Goal: Information Seeking & Learning: Learn about a topic

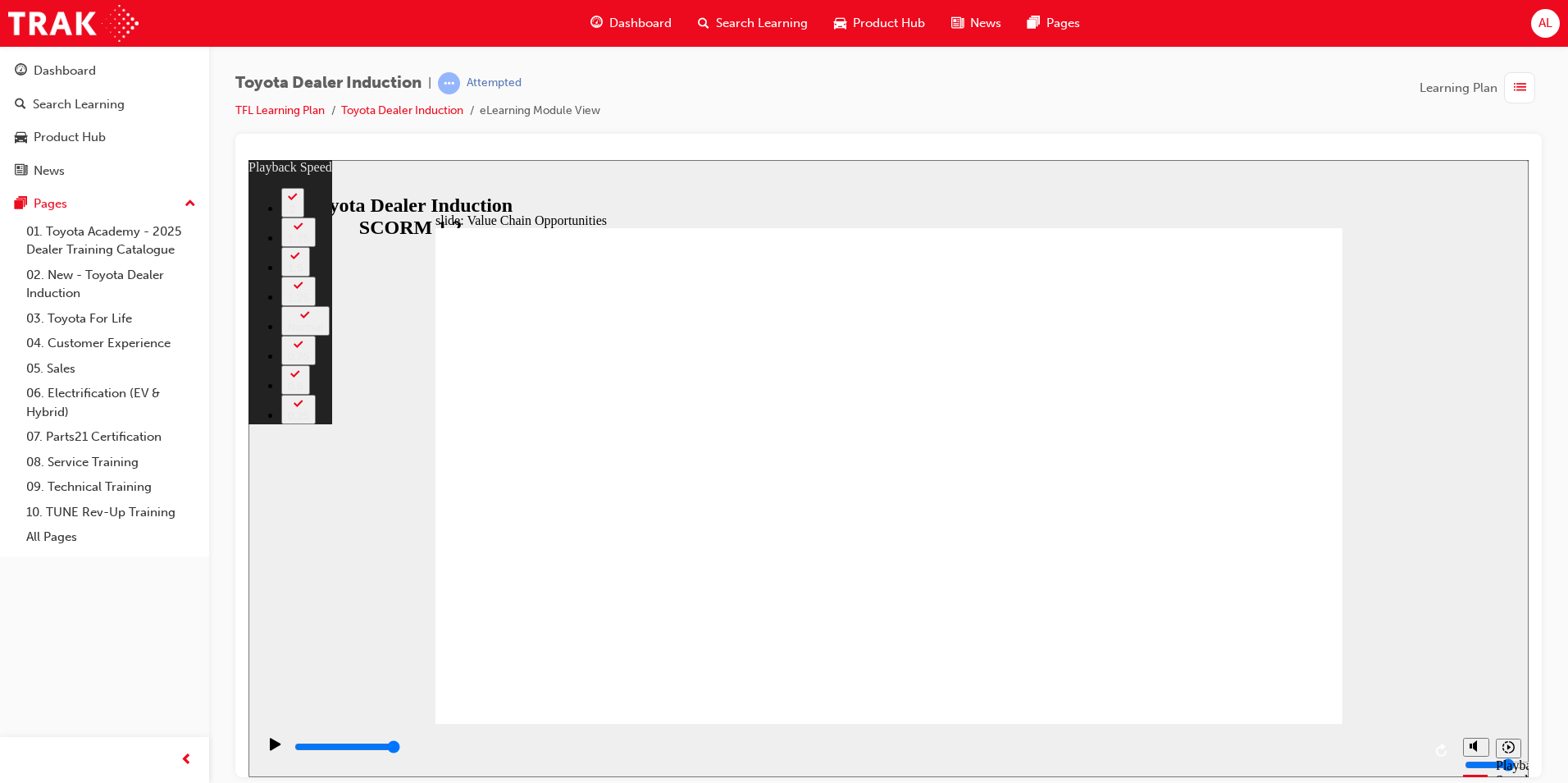
type input "64"
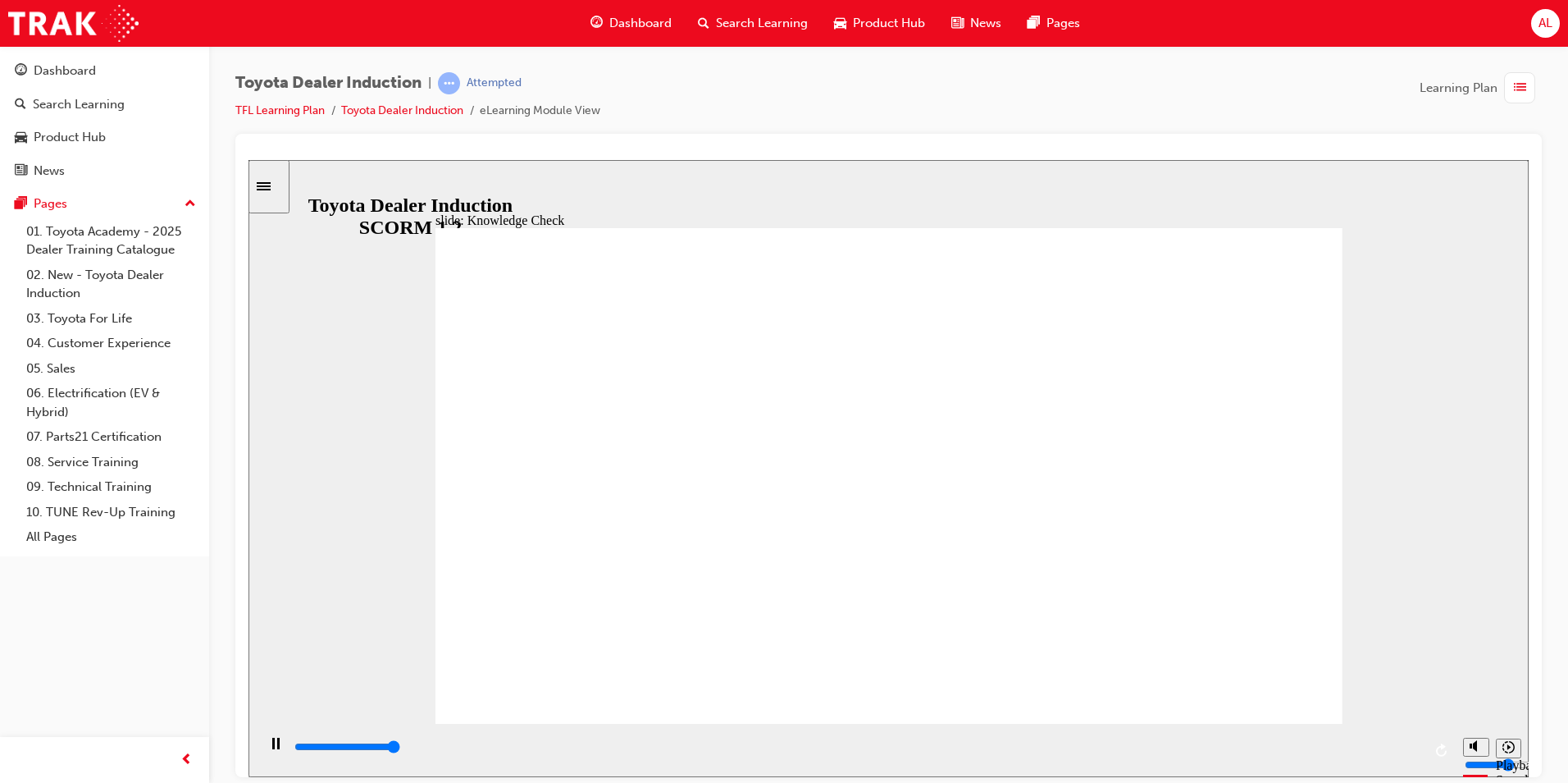
type input "5000"
radio input "true"
type input "5000"
radio input "true"
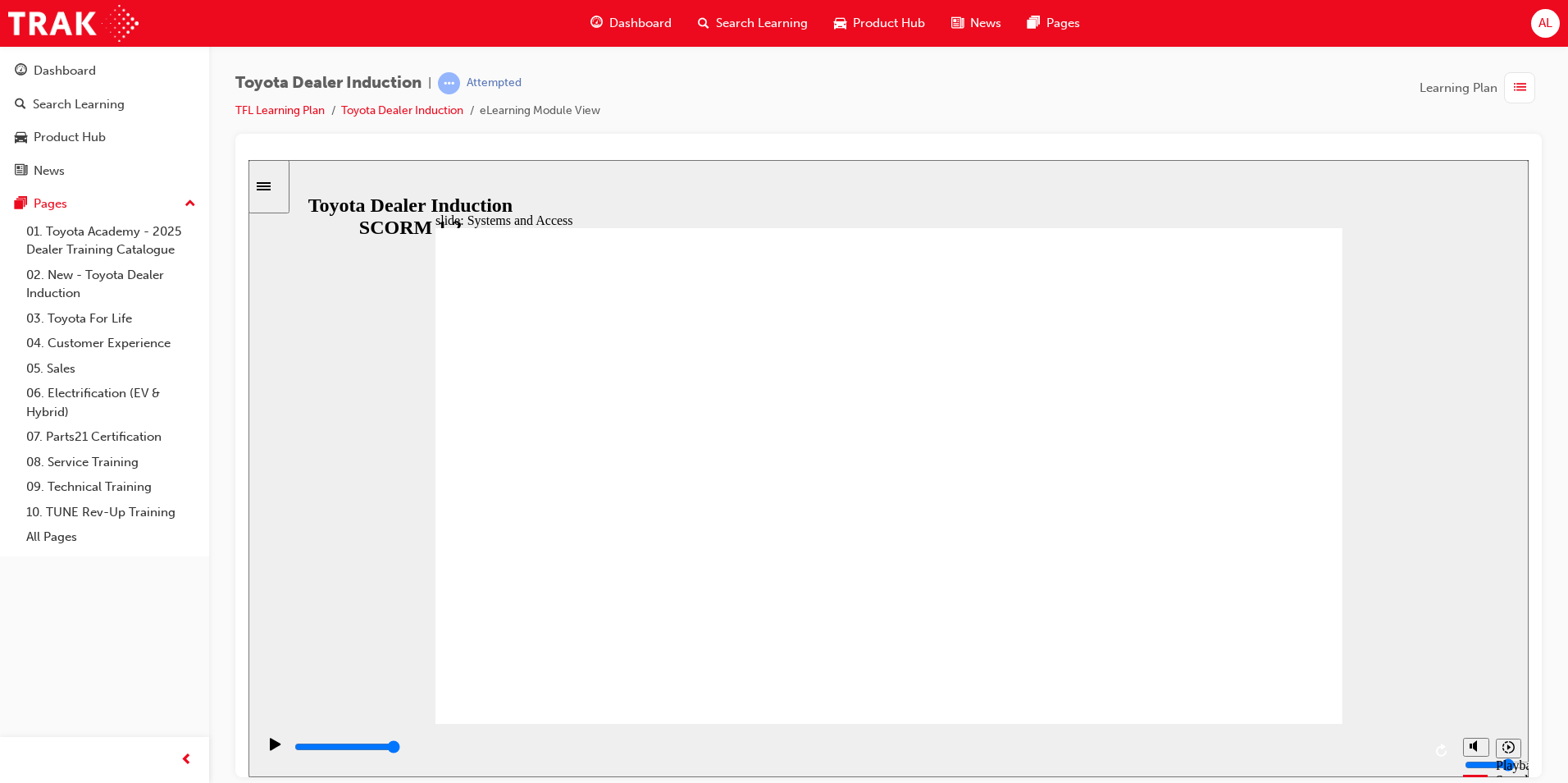
drag, startPoint x: 1251, startPoint y: 671, endPoint x: 1387, endPoint y: 592, distance: 157.3
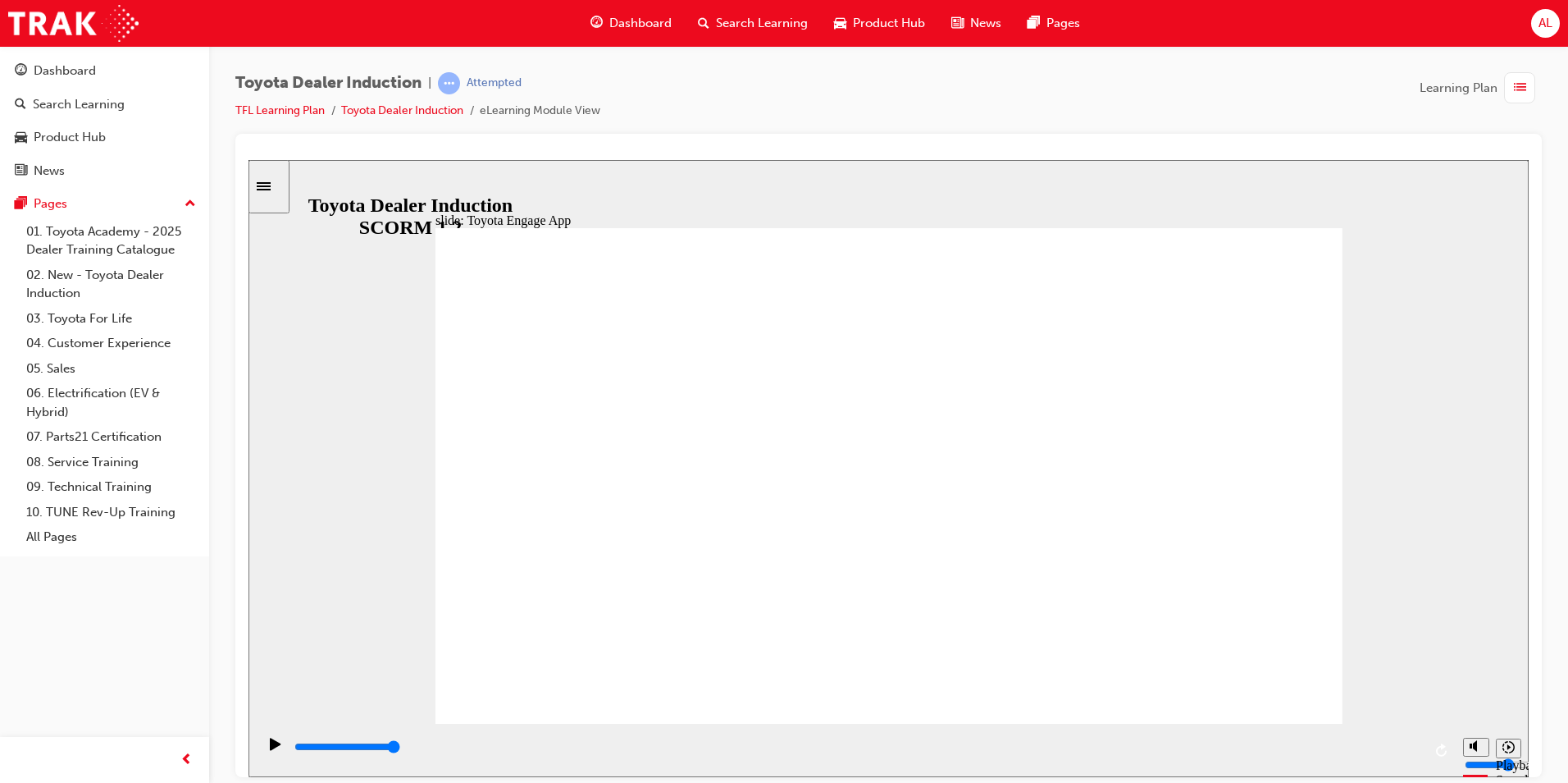
drag, startPoint x: 1299, startPoint y: 677, endPoint x: 1260, endPoint y: 677, distance: 39.0
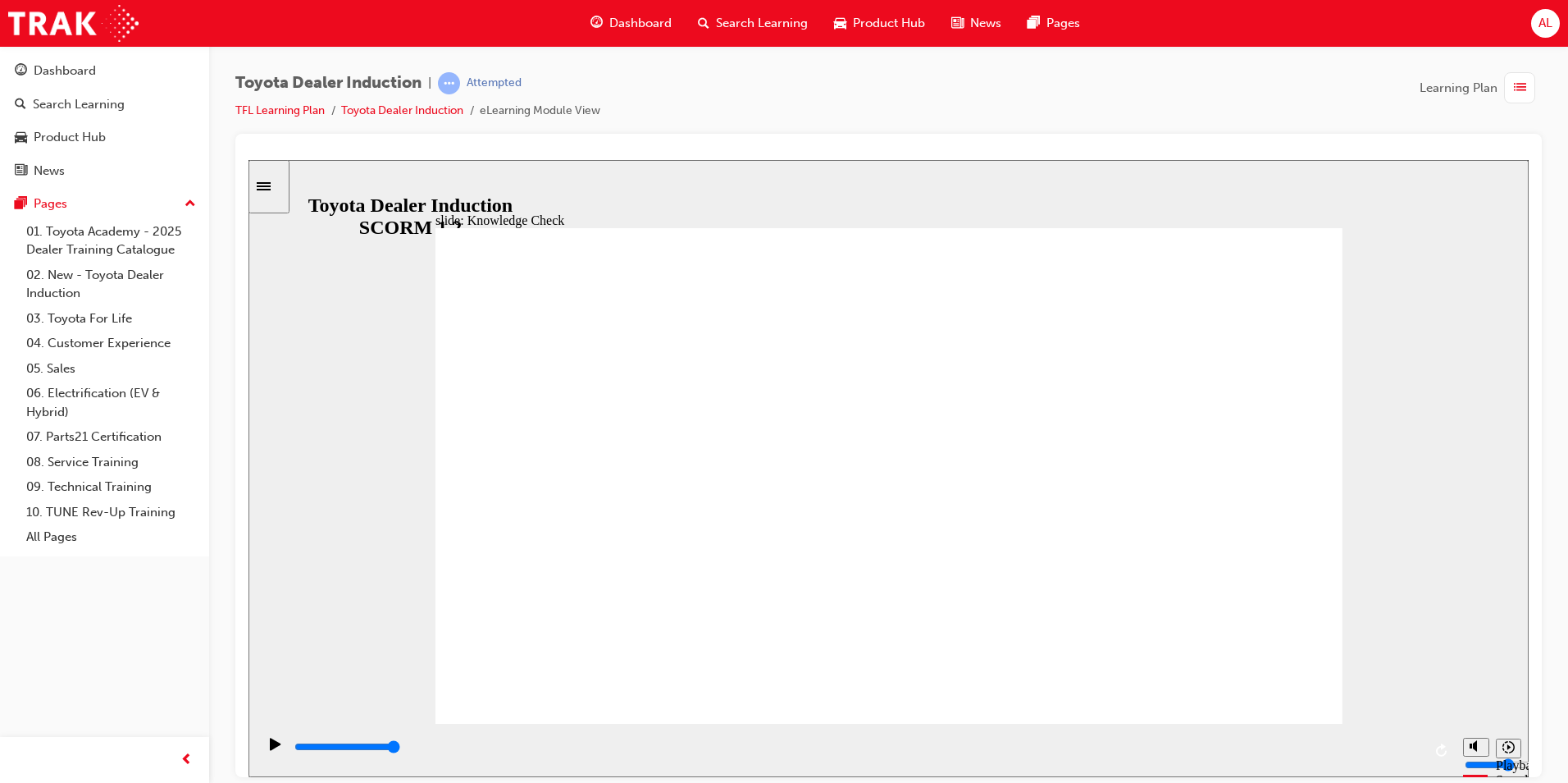
type input "2200"
type input "t"
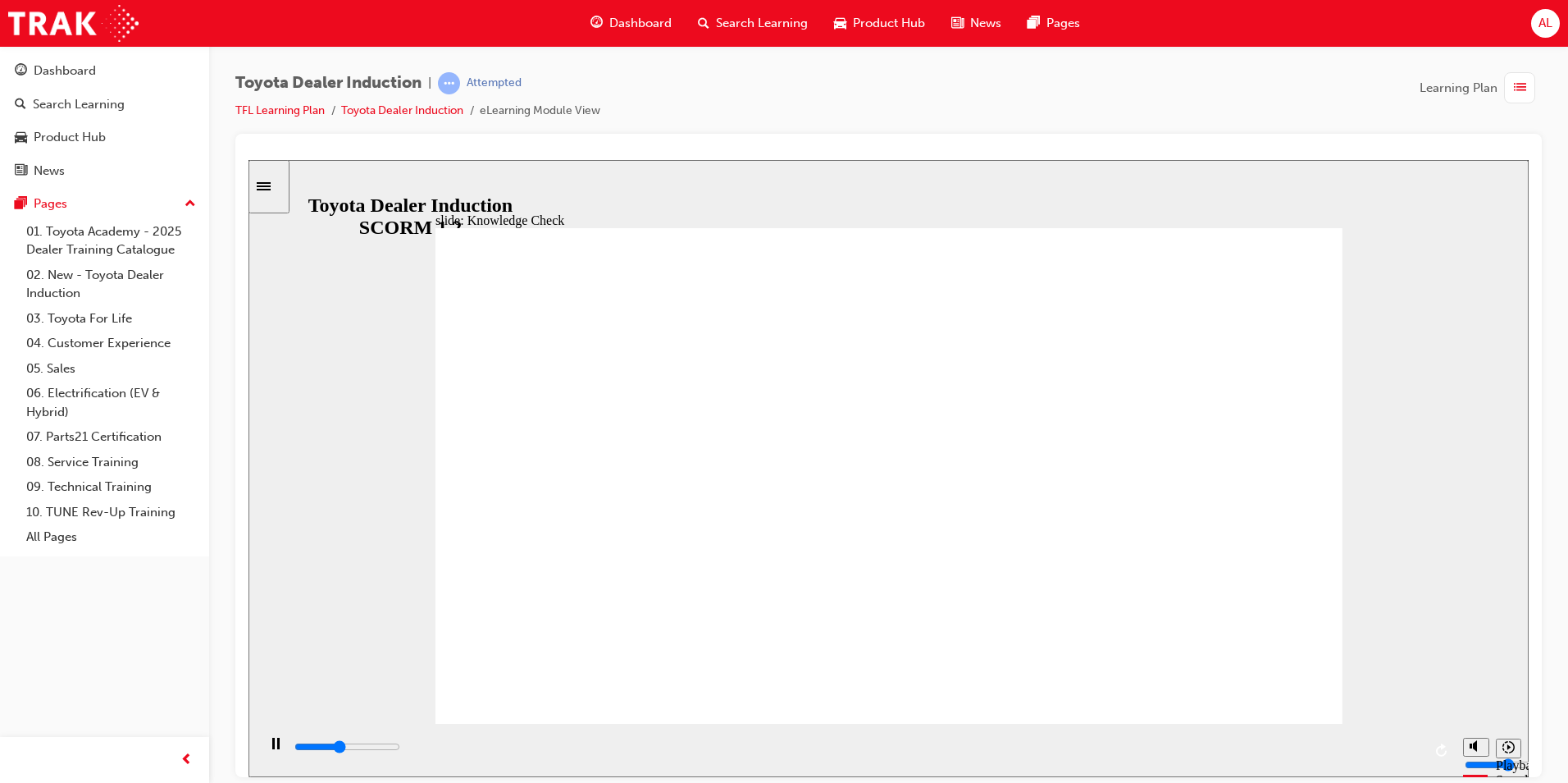
type input "t"
type input "2300"
type input "to"
type input "2600"
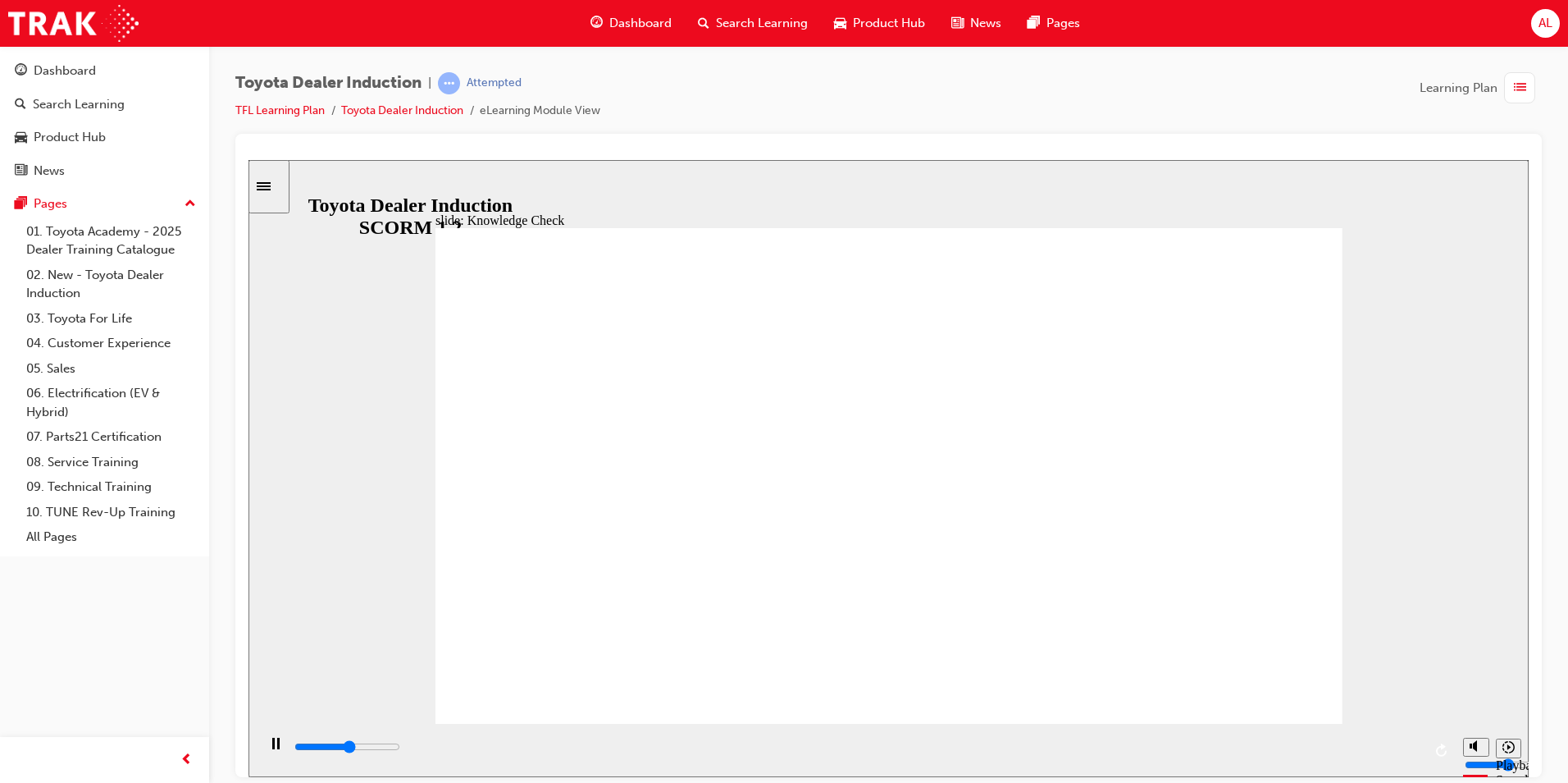
type input "toy"
type input "2800"
type input "toyo"
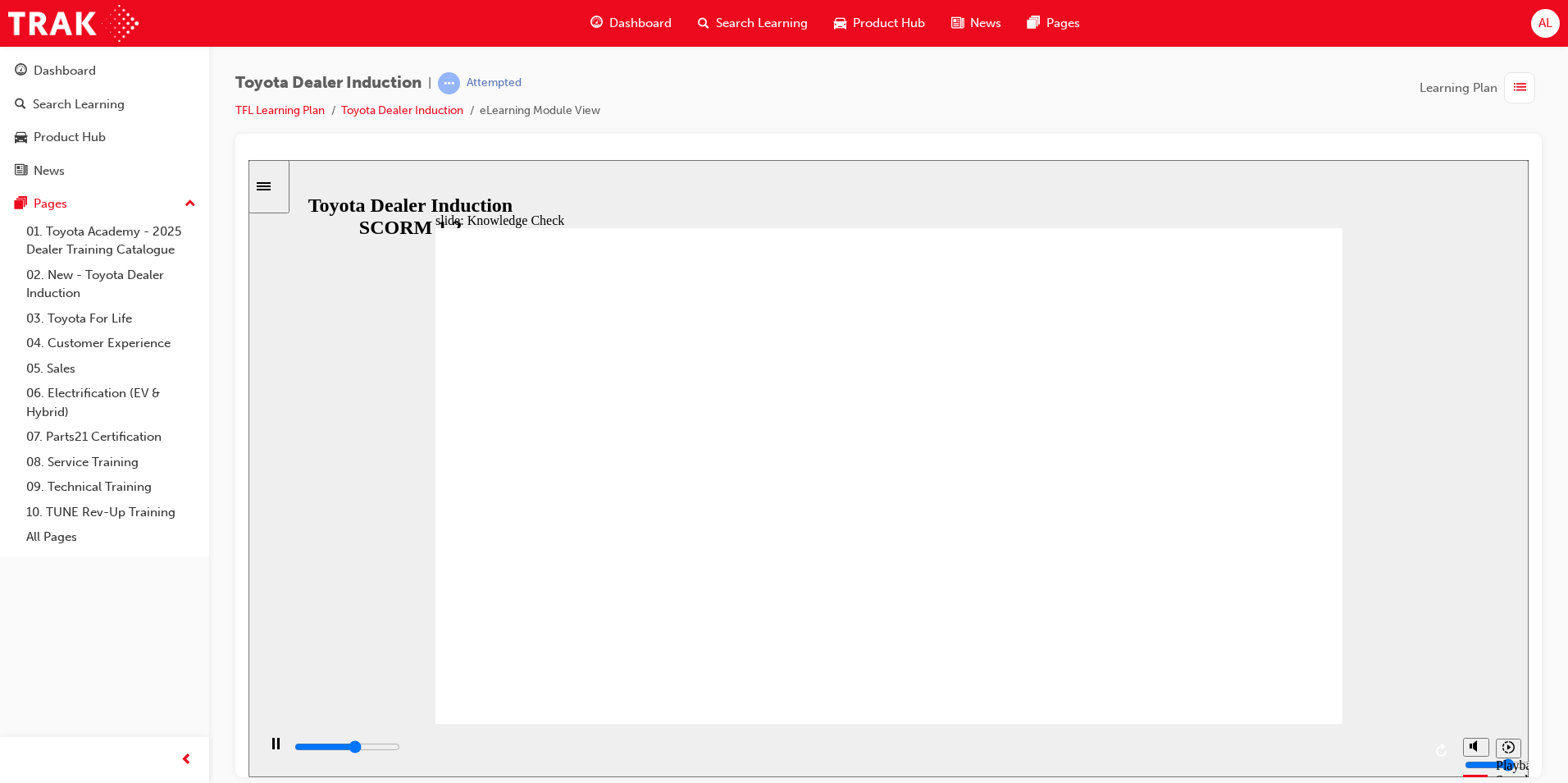
type input "2900"
type input "toyot"
type input "3200"
type input "toyota"
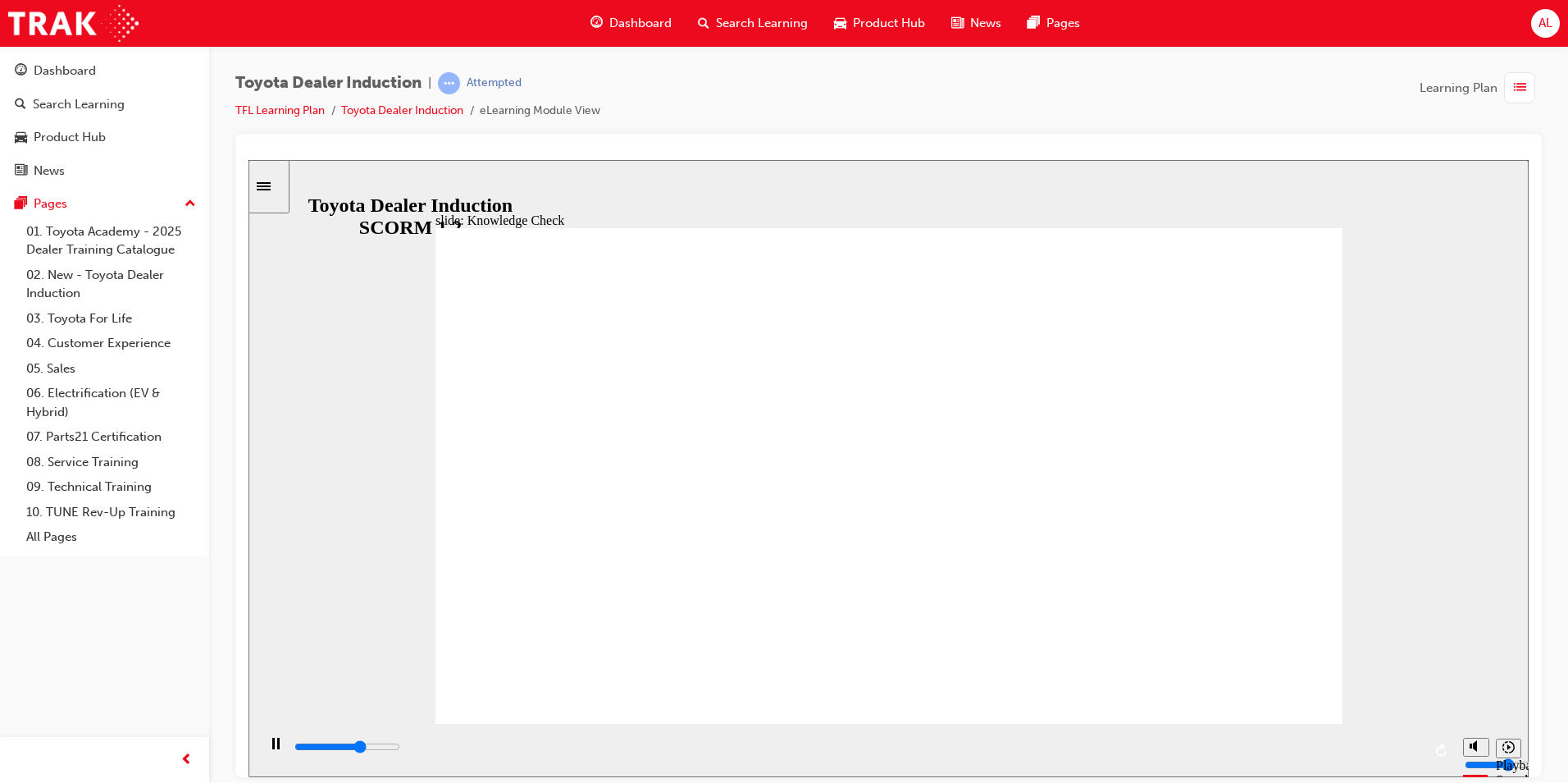
type input "toyota"
type input "3400"
type input "toyota"
type input "3700"
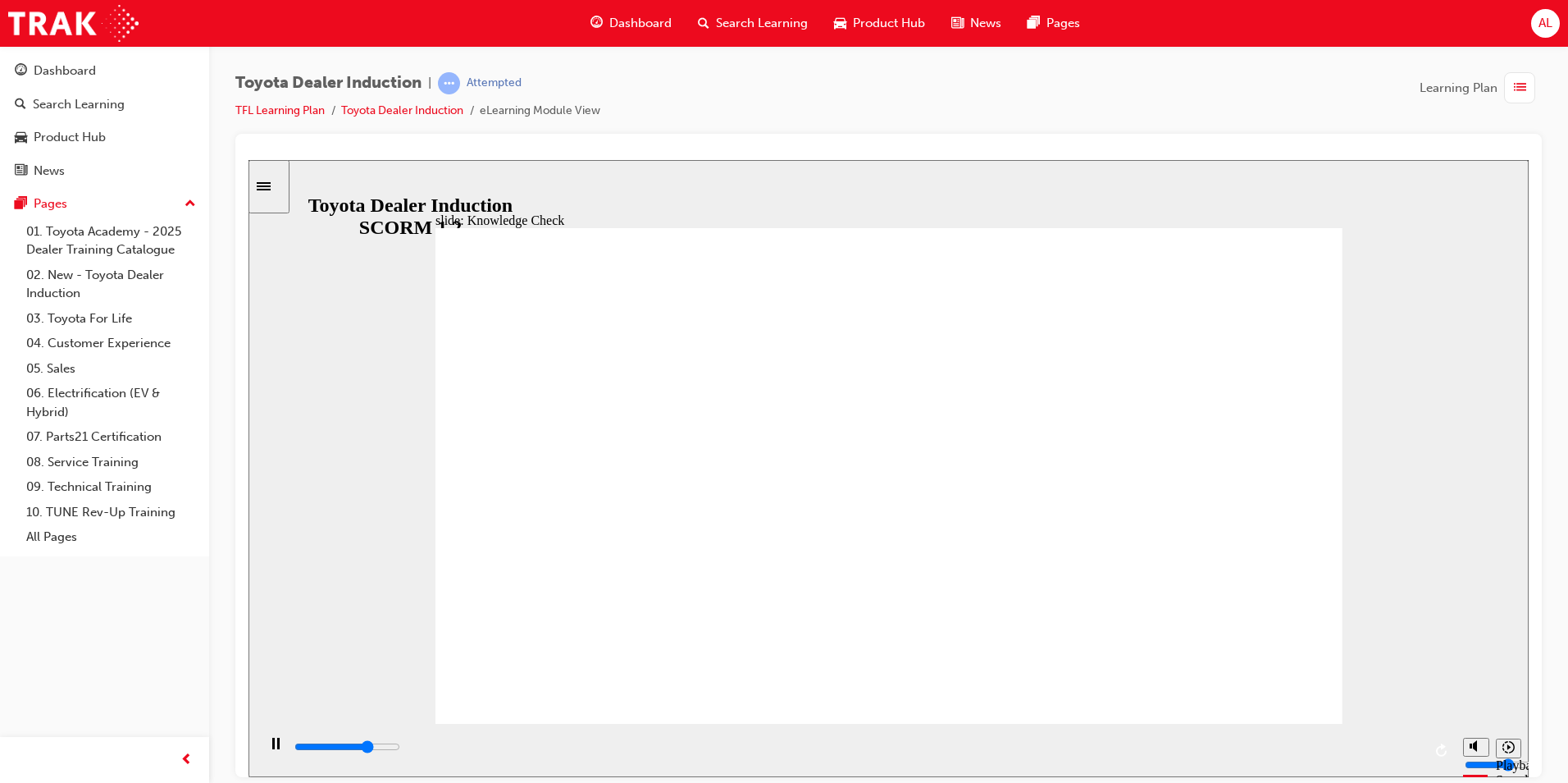
type input "toyota e"
type input "3800"
type input "toyota en"
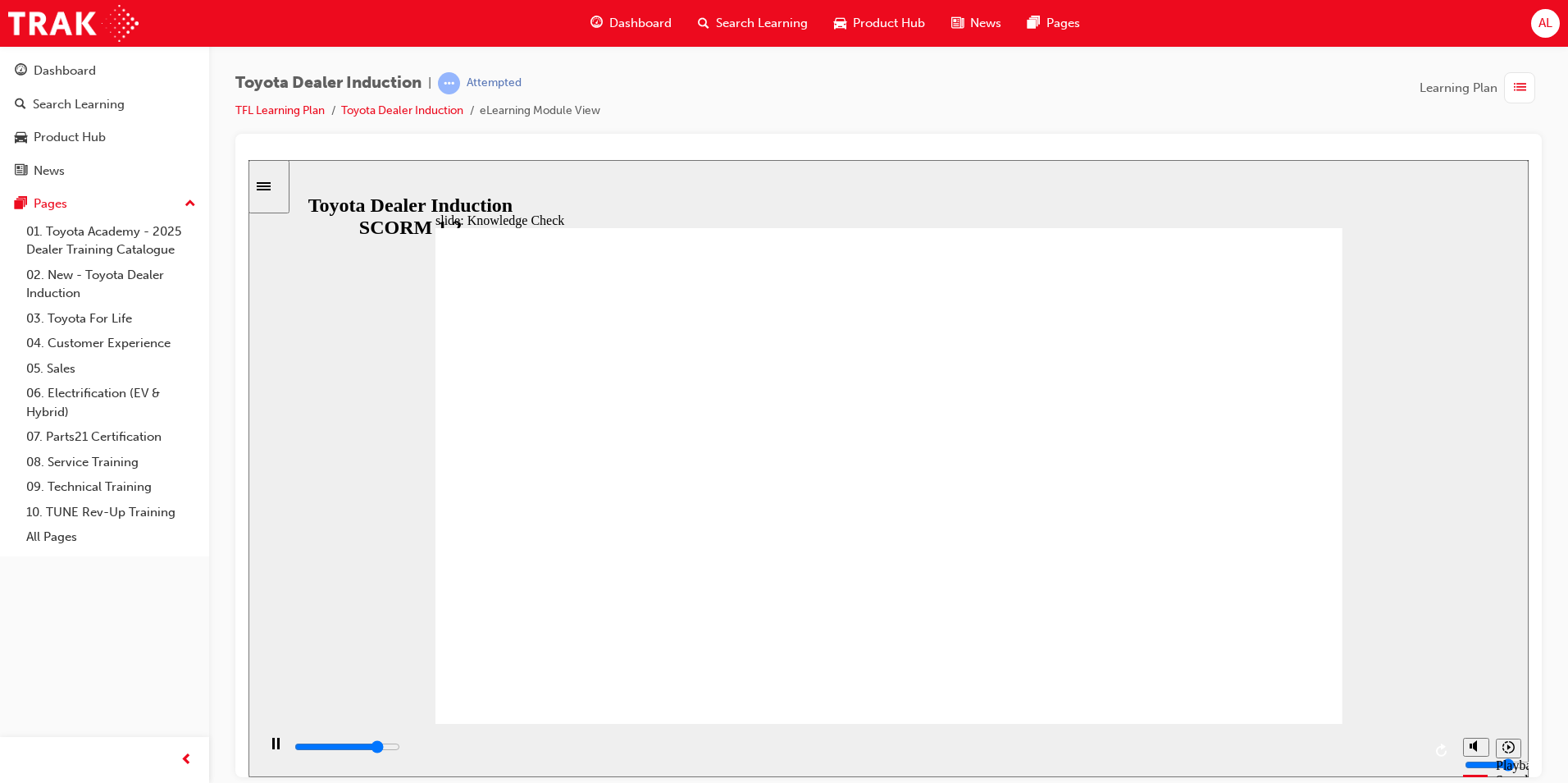
type input "4100"
type input "toyota eng"
type input "4600"
type input "toyota enga"
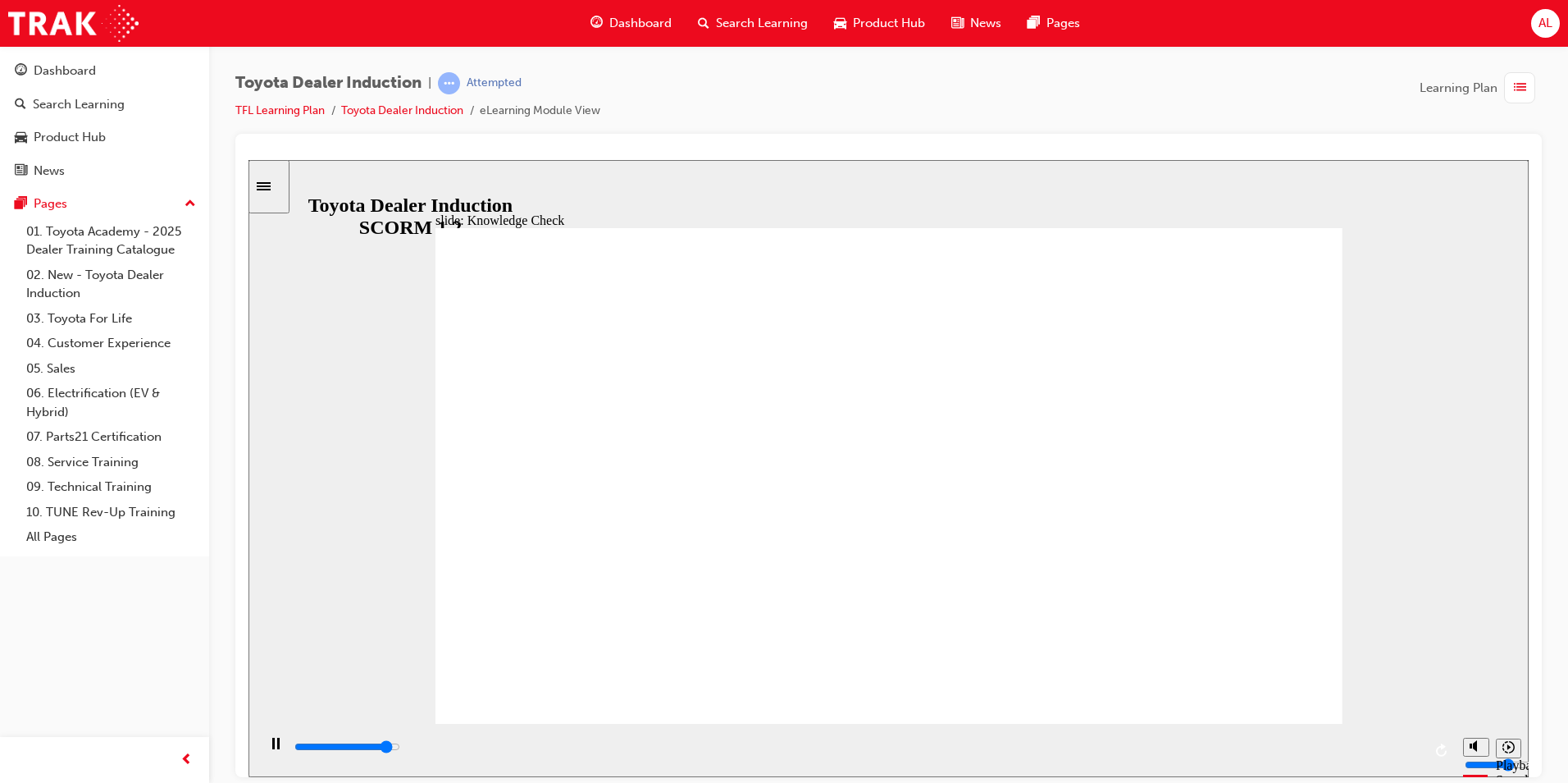
type input "toyota enga"
type input "4900"
type input "toyota engag"
type input "5000"
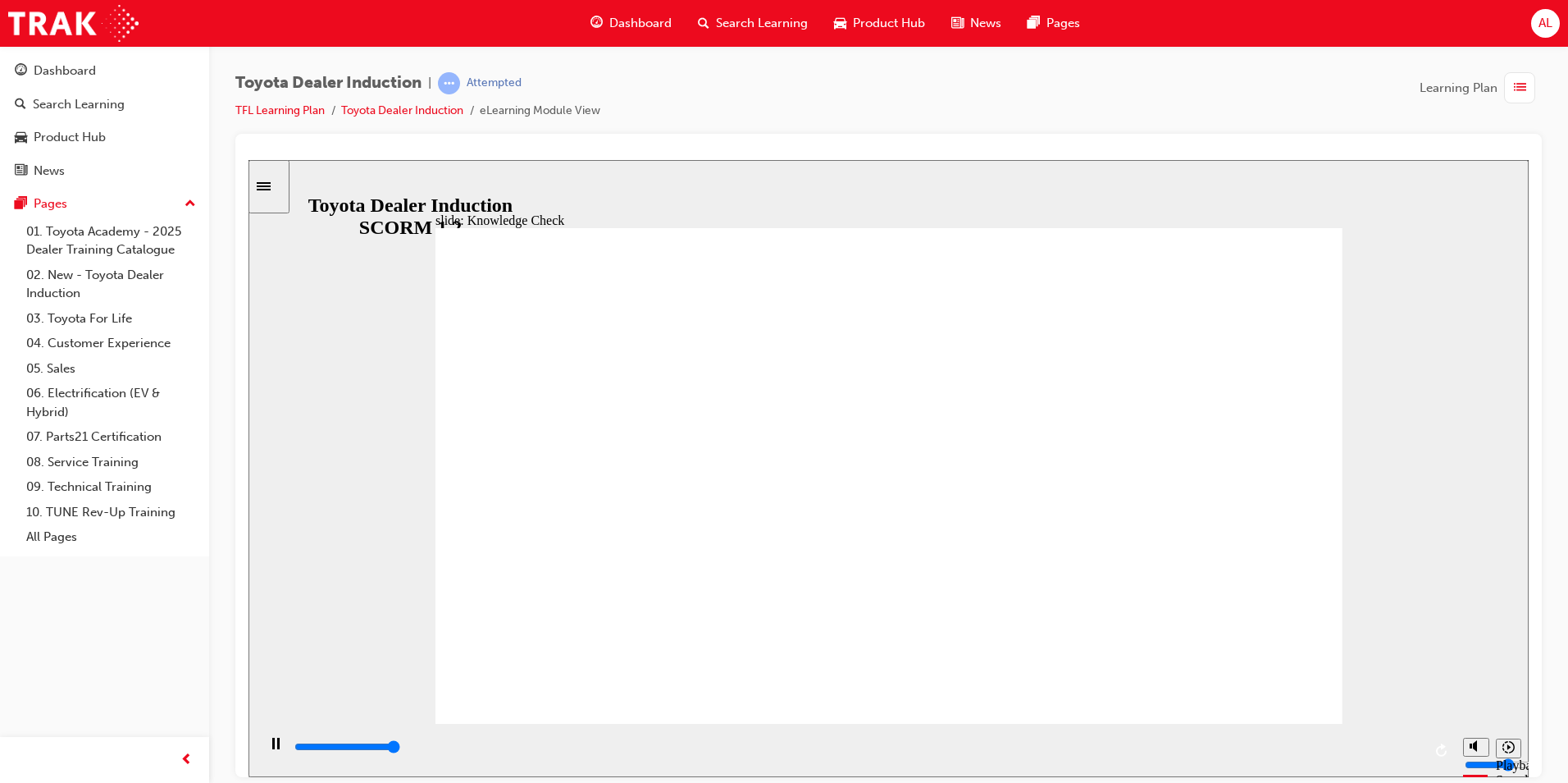
type input "toyota engage"
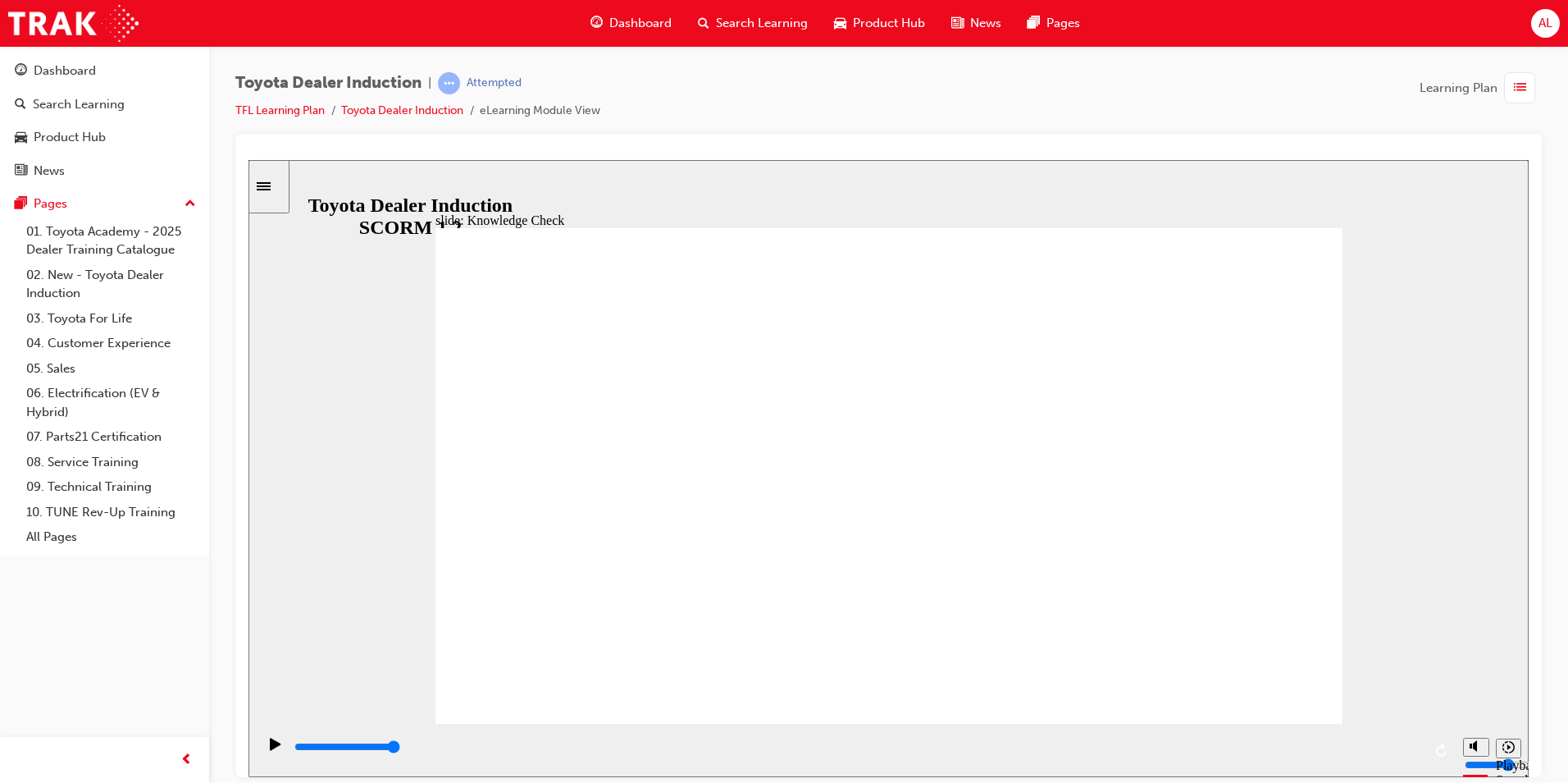
type input "toyota engage"
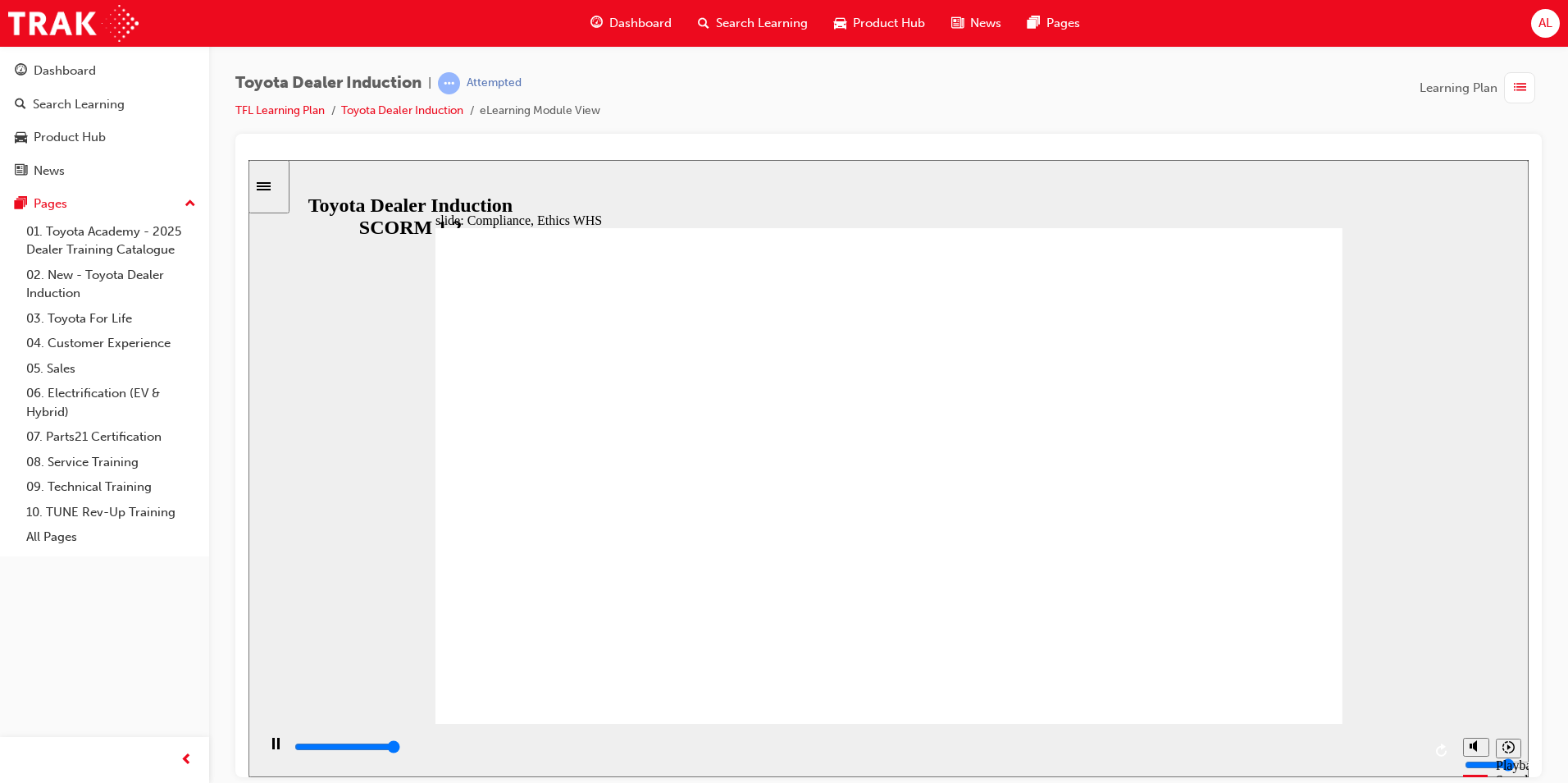
type input "37800"
